Goal: Find specific page/section: Find specific page/section

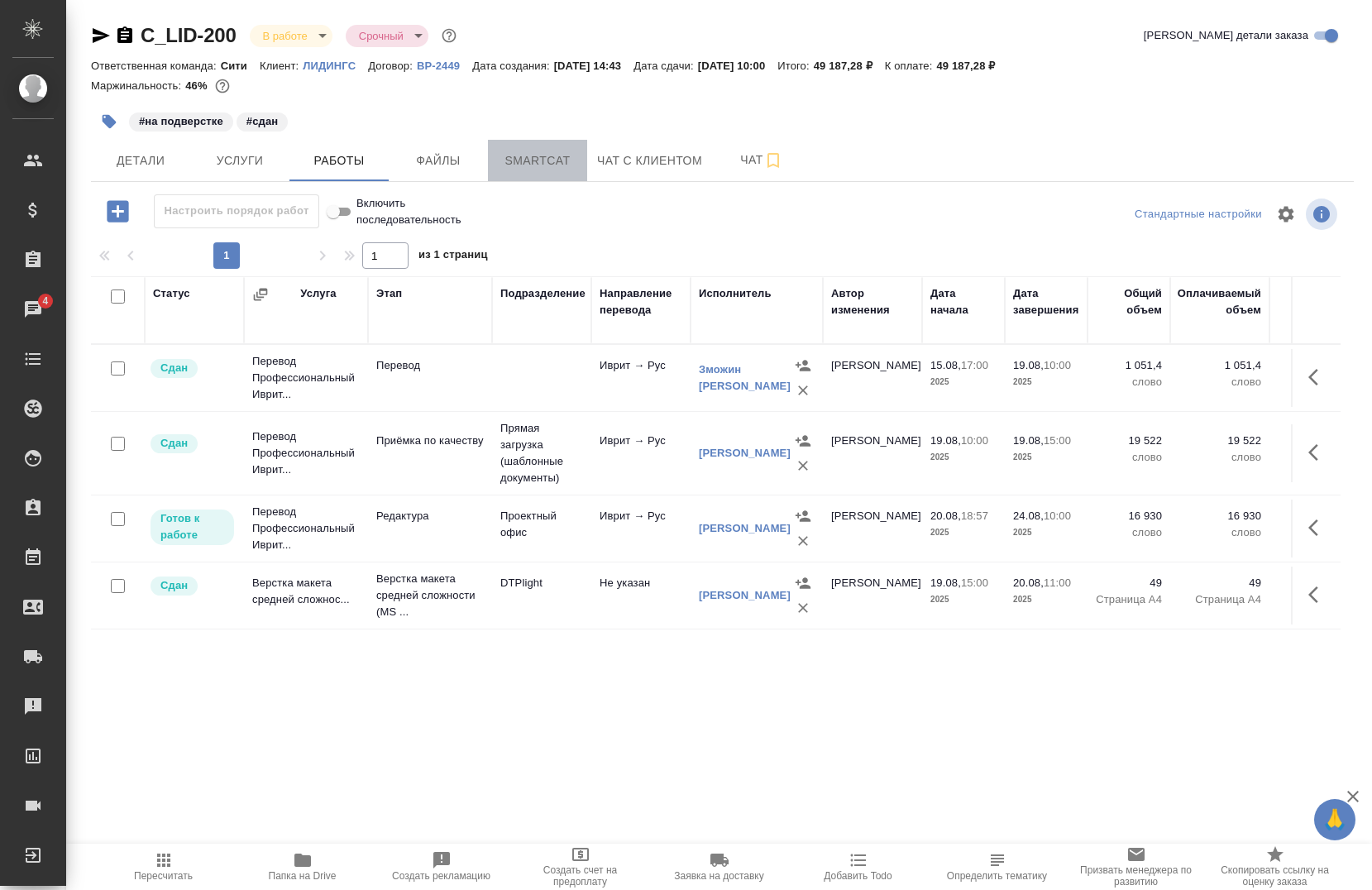
click at [551, 171] on span "Smartcat" at bounding box center [538, 161] width 79 height 21
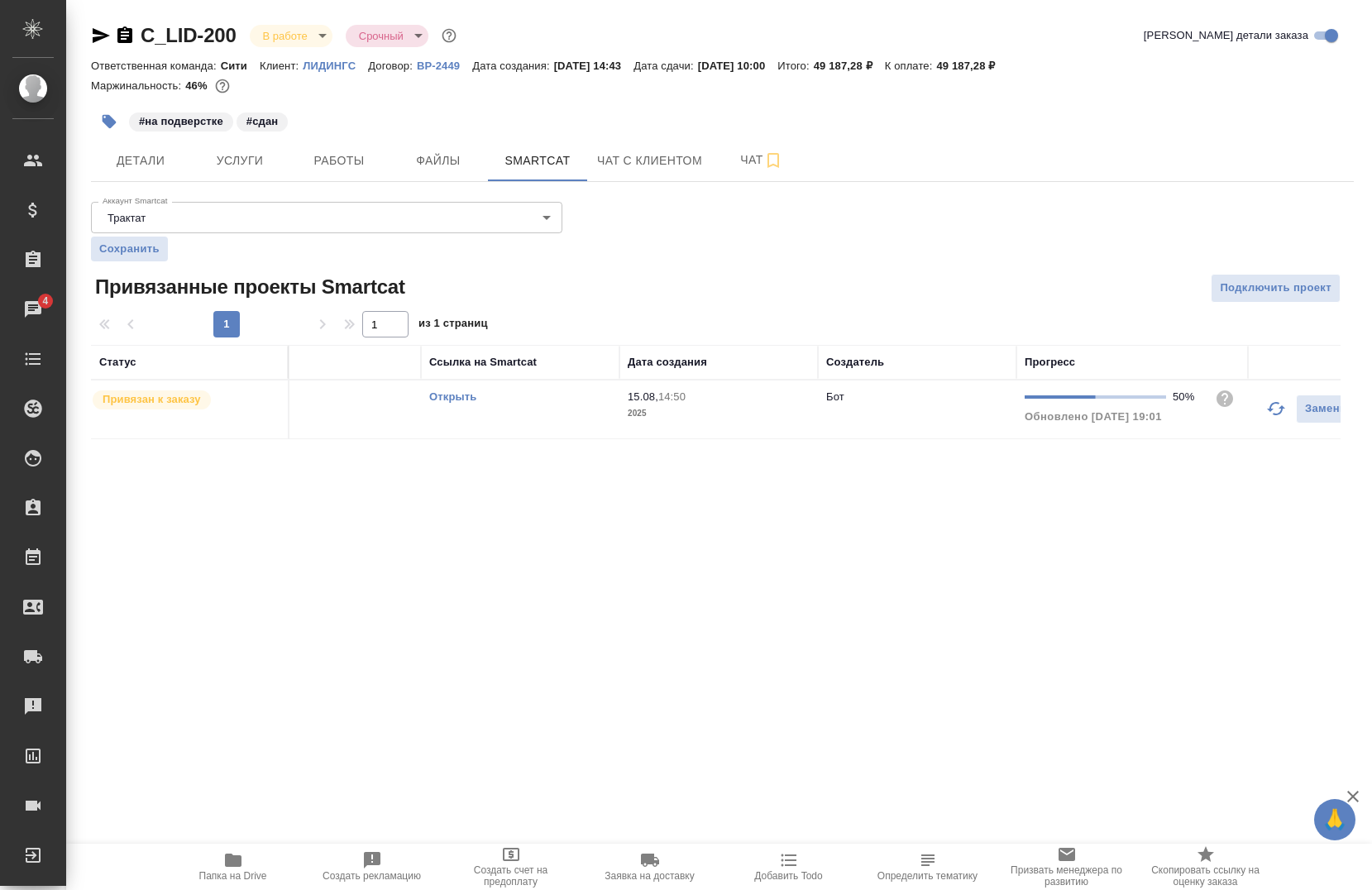
scroll to position [0, 91]
click at [1251, 401] on icon "button" at bounding box center [1252, 409] width 20 height 20
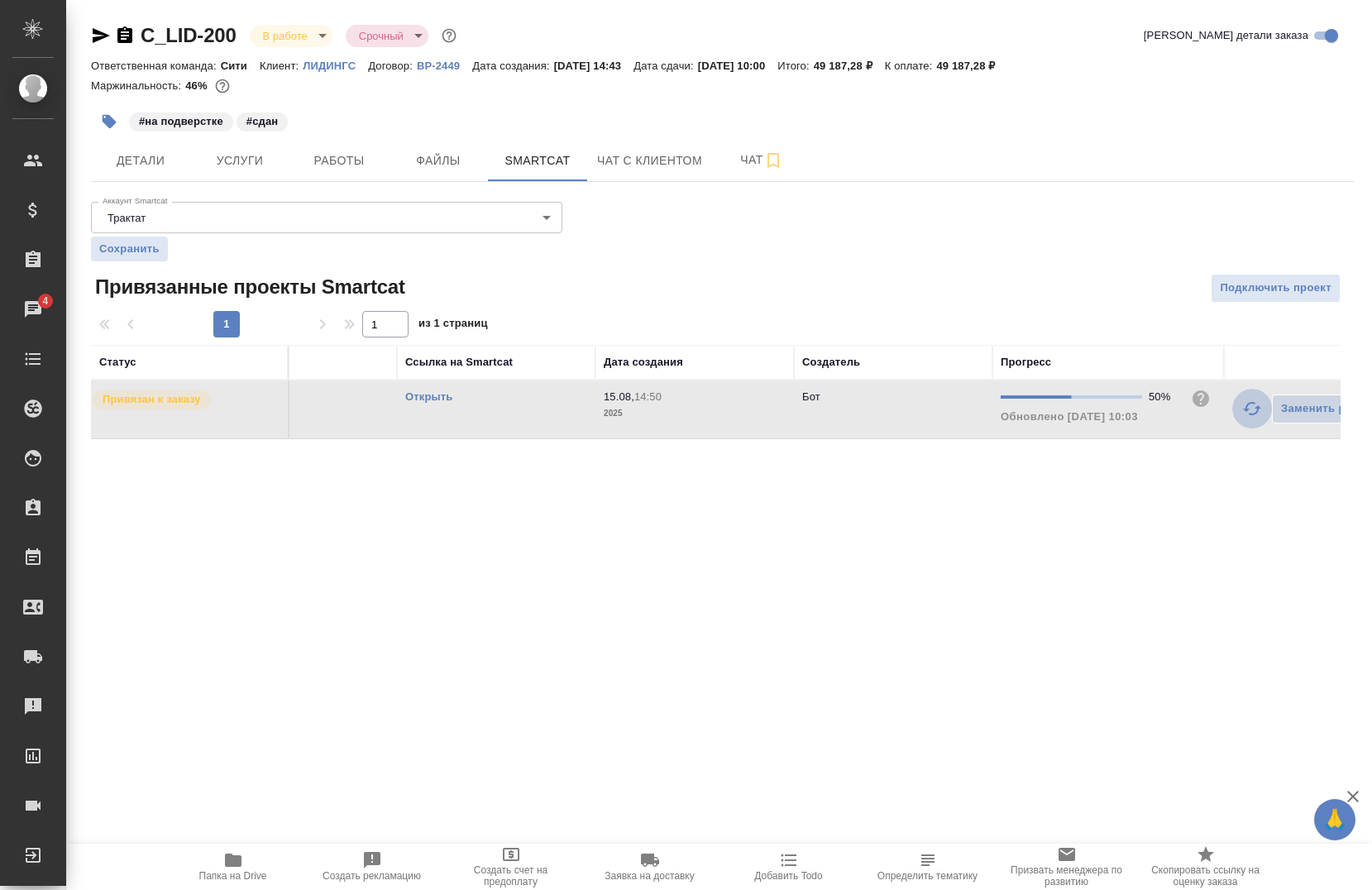
click at [1248, 407] on icon "button" at bounding box center [1252, 409] width 20 height 20
click at [440, 405] on div "Открыть" at bounding box center [497, 397] width 182 height 17
click at [439, 397] on link "Открыть" at bounding box center [429, 397] width 47 height 12
click at [245, 864] on span "Папка на Drive" at bounding box center [233, 866] width 119 height 31
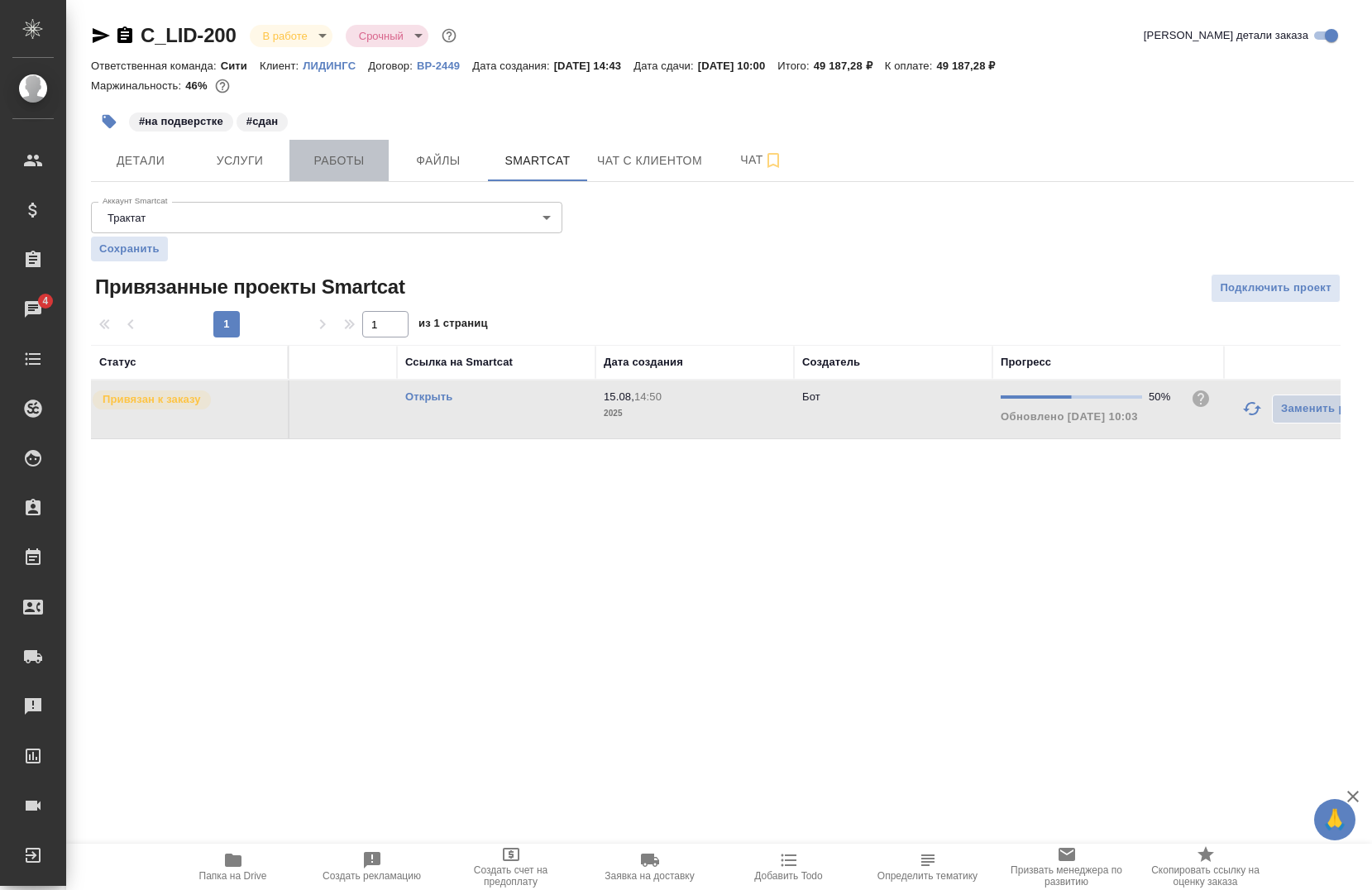
click at [335, 173] on button "Работы" at bounding box center [339, 161] width 99 height 41
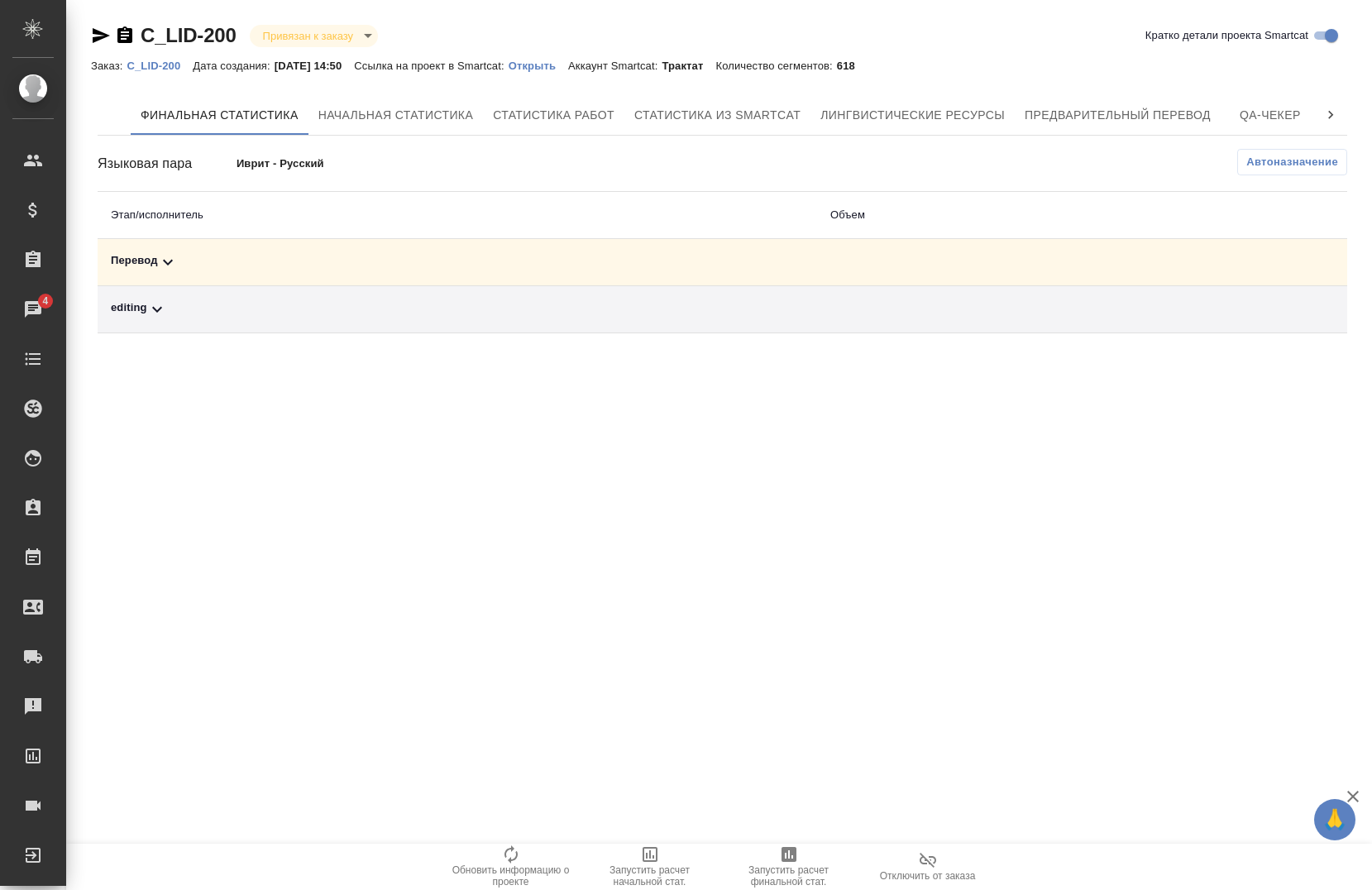
click at [176, 273] on td "Перевод" at bounding box center [457, 262] width 719 height 47
click at [165, 262] on icon at bounding box center [168, 262] width 10 height 6
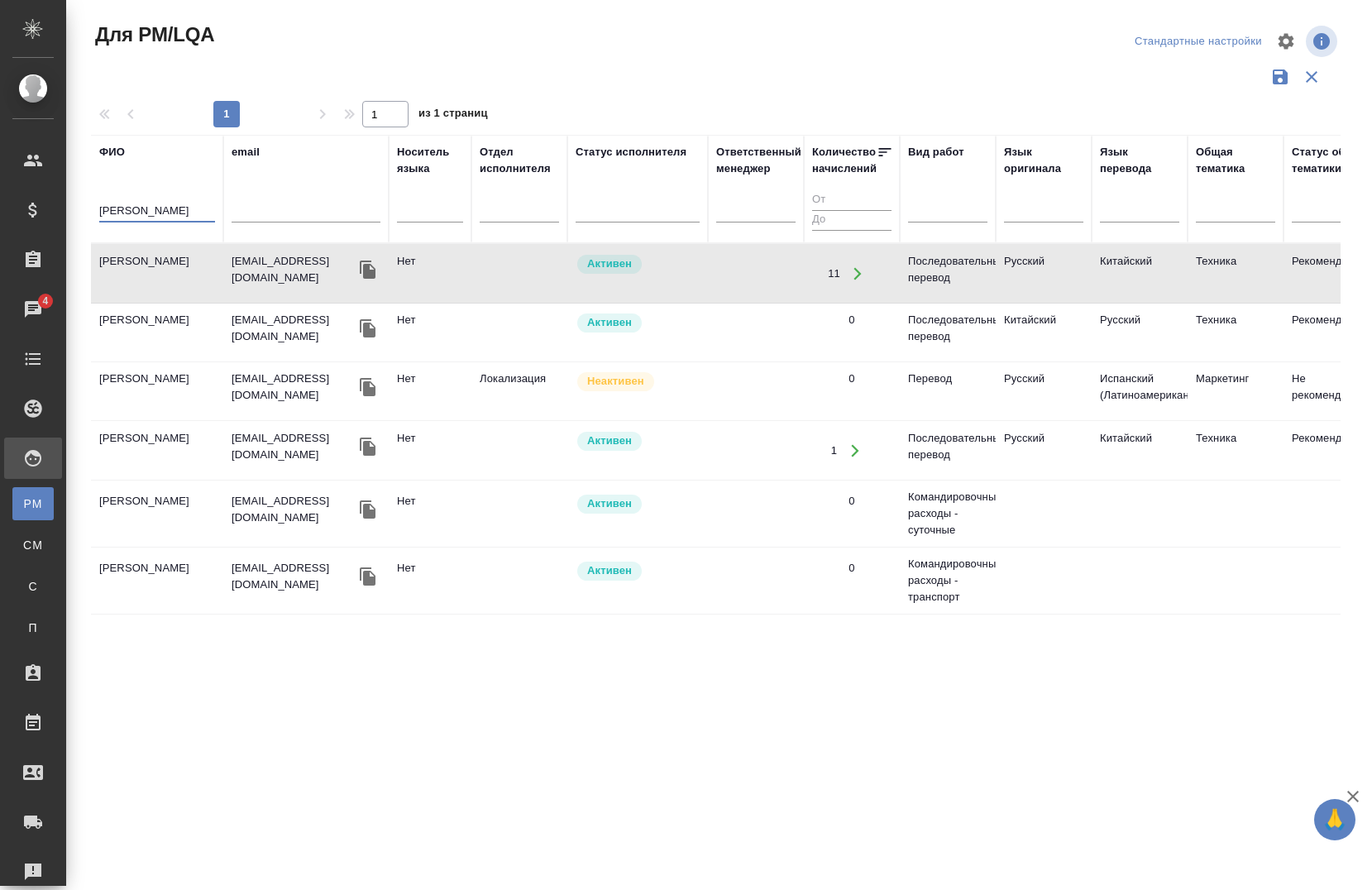
click at [144, 207] on input "буянов" at bounding box center [157, 212] width 116 height 21
type input "б"
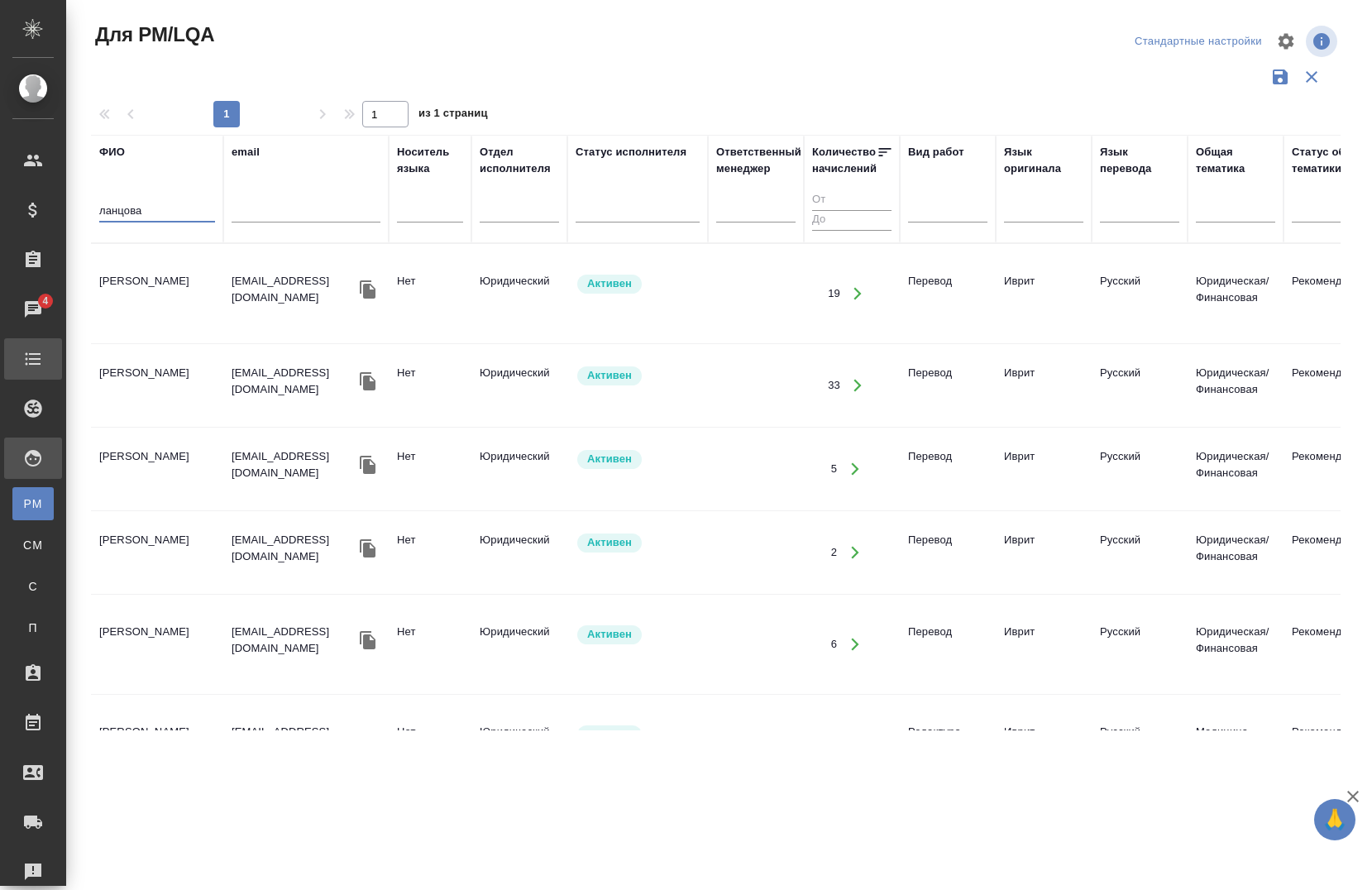
type input "ланцова"
click at [370, 288] on icon "button" at bounding box center [367, 290] width 16 height 18
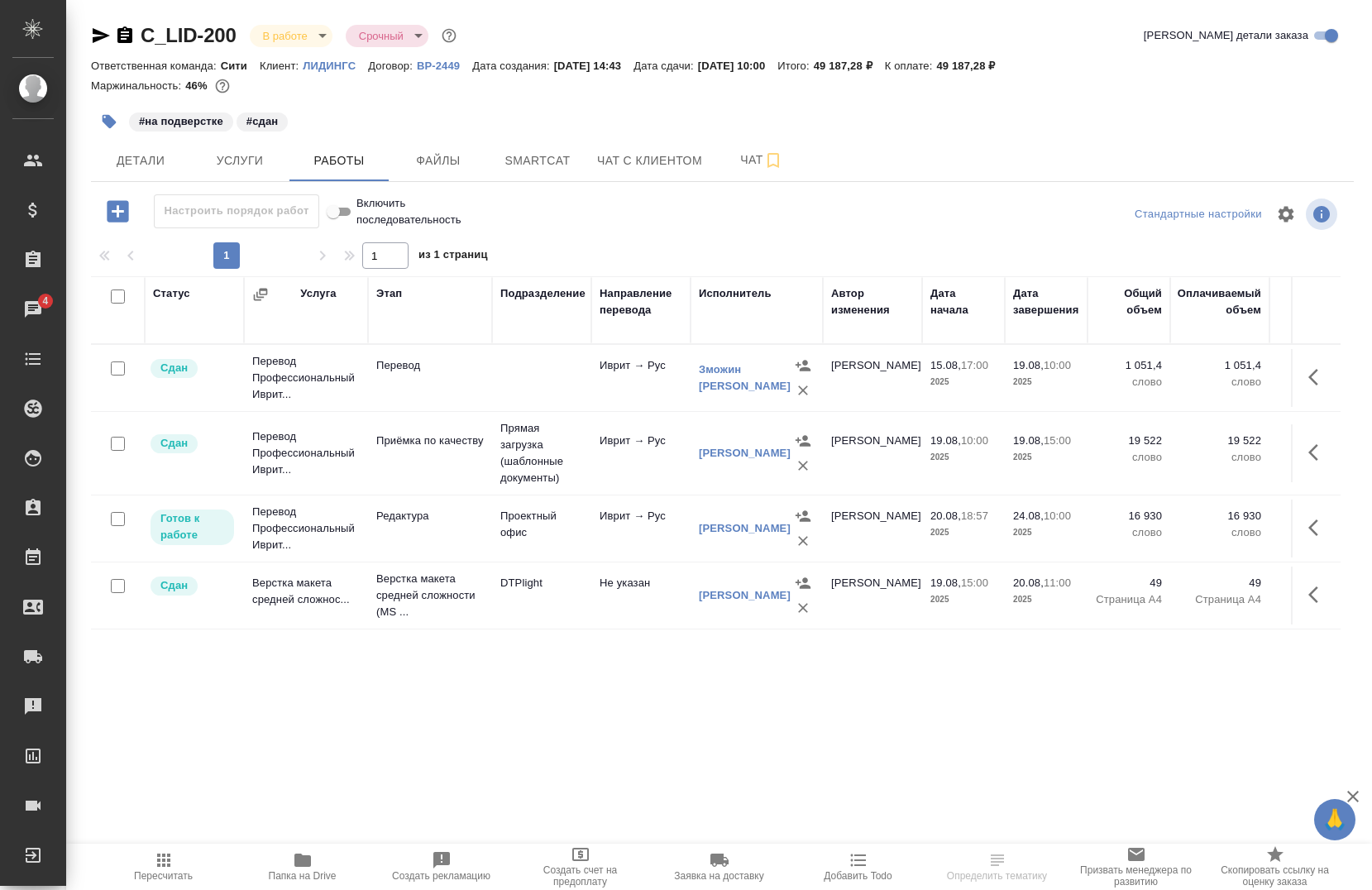
click at [122, 33] on icon "button" at bounding box center [125, 35] width 15 height 17
click at [127, 31] on icon "button" at bounding box center [125, 35] width 15 height 17
